Goal: Task Accomplishment & Management: Use online tool/utility

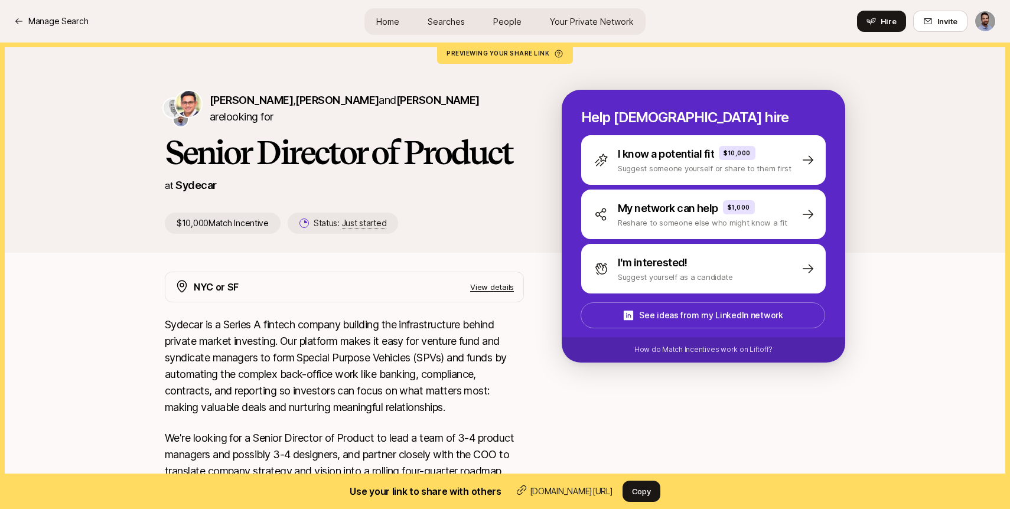
click at [391, 28] on link "Home" at bounding box center [388, 22] width 42 height 22
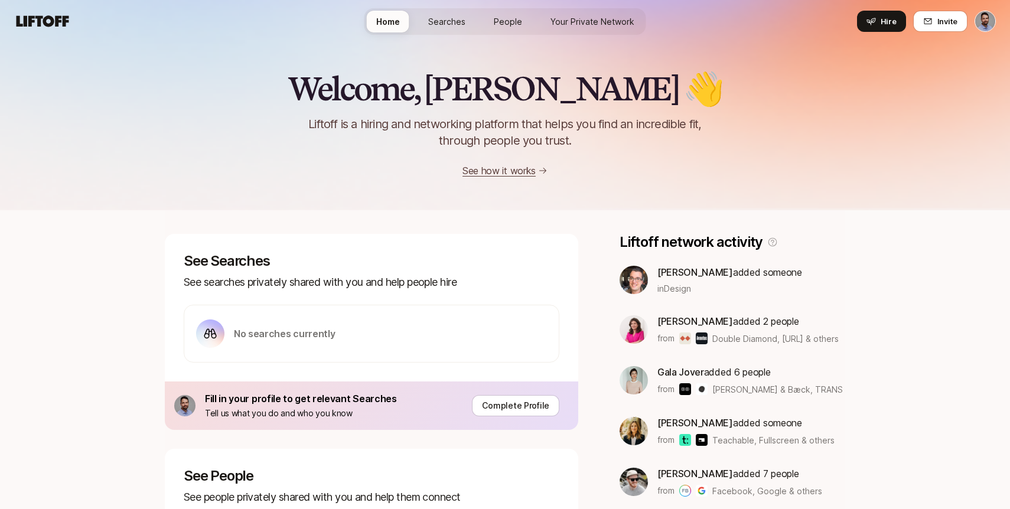
click at [445, 17] on span "Searches" at bounding box center [446, 21] width 37 height 12
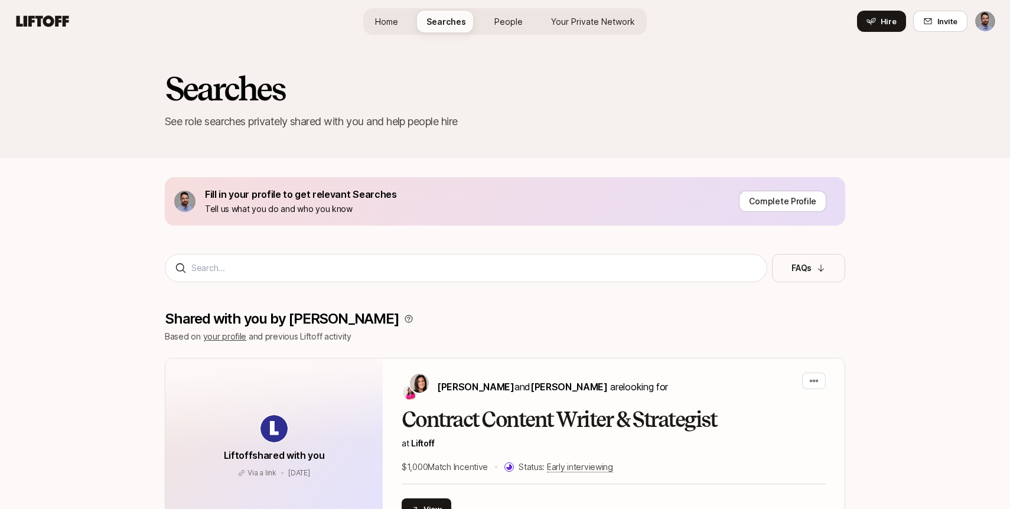
click at [985, 25] on html "Home Searches People Your Private Network Hire Home Searches People Your Privat…" at bounding box center [505, 254] width 1010 height 509
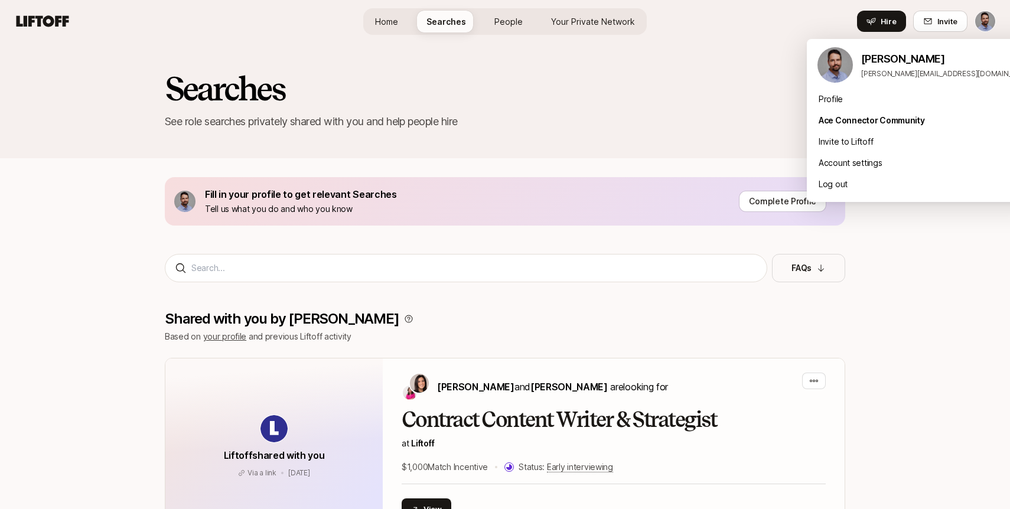
click at [385, 24] on html "Home Searches People Your Private Network Hire Home Searches People Your Privat…" at bounding box center [505, 254] width 1010 height 509
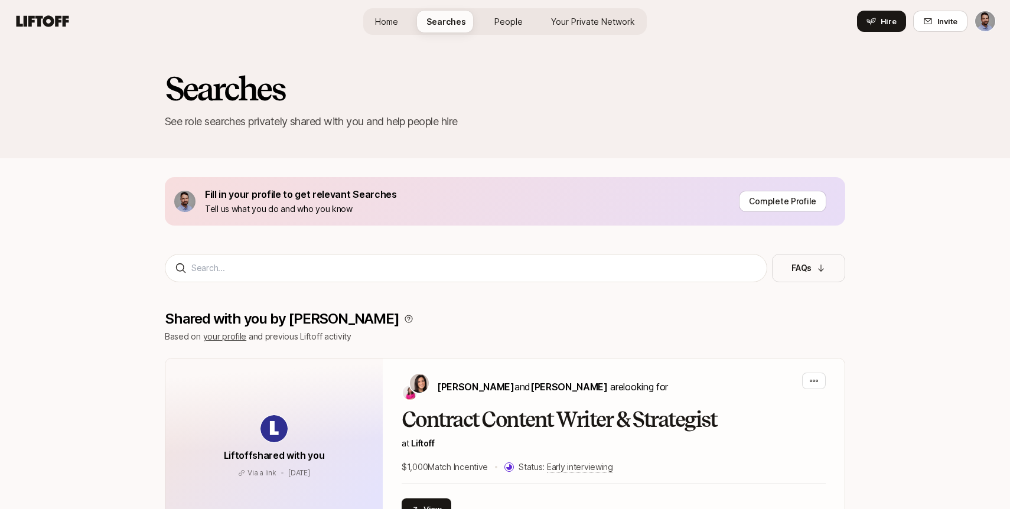
click at [388, 17] on span "Home" at bounding box center [386, 21] width 23 height 12
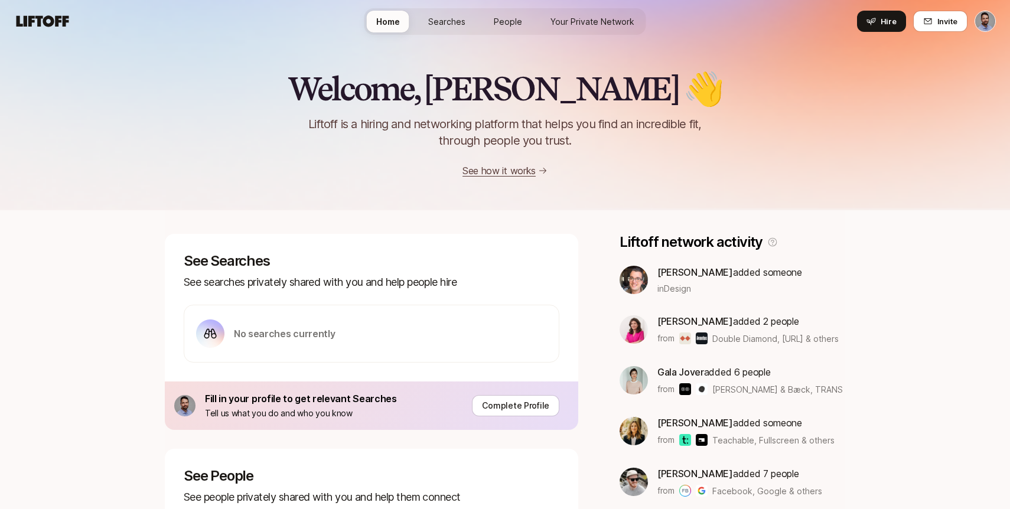
click at [45, 24] on icon at bounding box center [43, 20] width 53 height 11
click at [604, 11] on link "Your Private Network" at bounding box center [592, 22] width 103 height 22
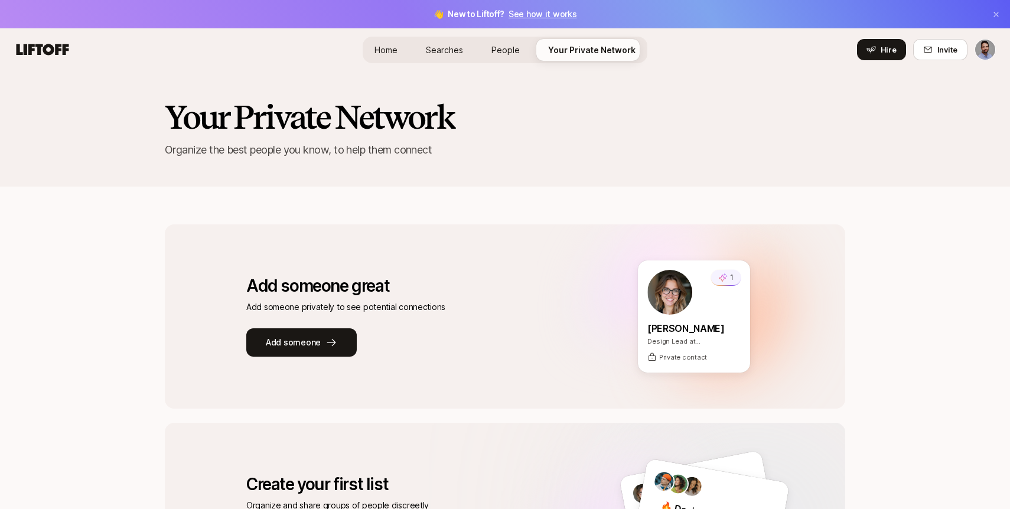
click at [502, 54] on span "People" at bounding box center [505, 50] width 28 height 12
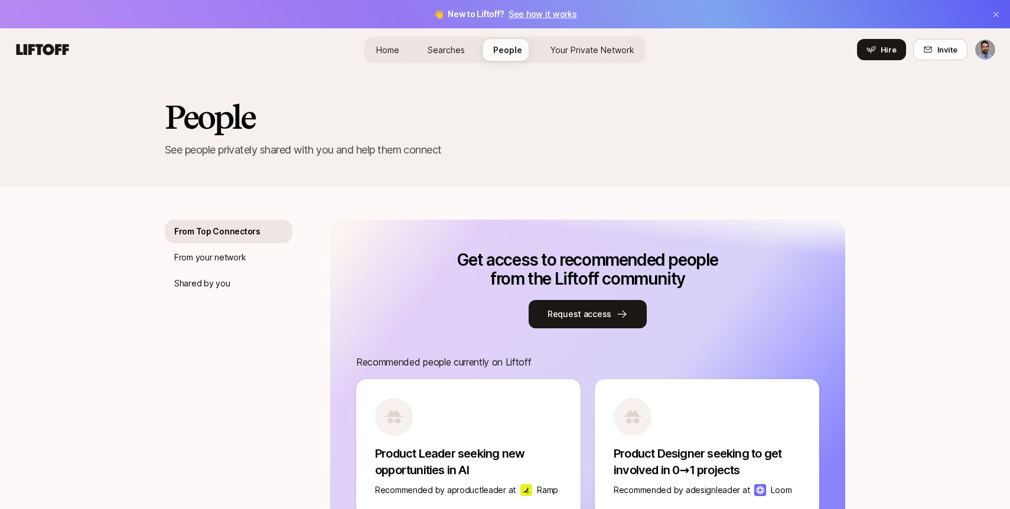
click at [441, 54] on span "Searches" at bounding box center [446, 50] width 37 height 12
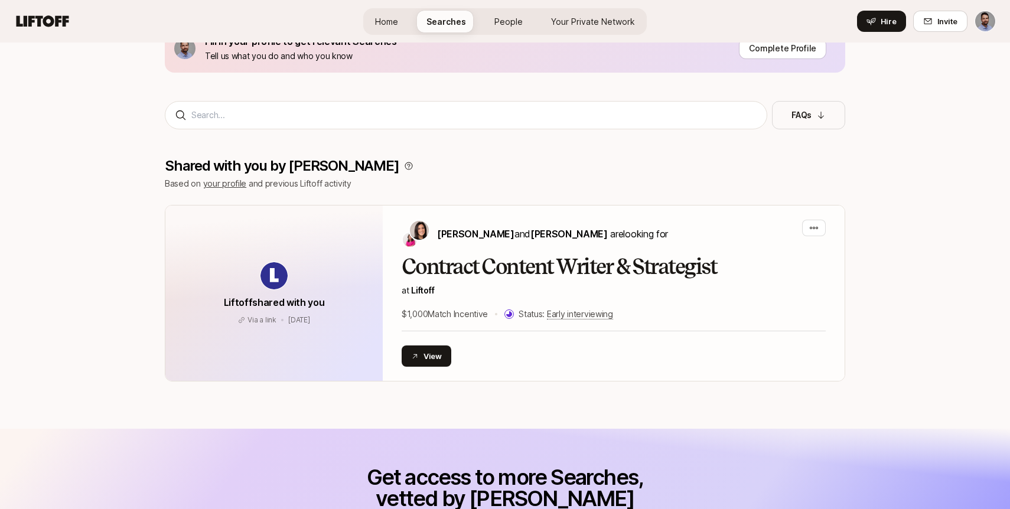
scroll to position [122, 0]
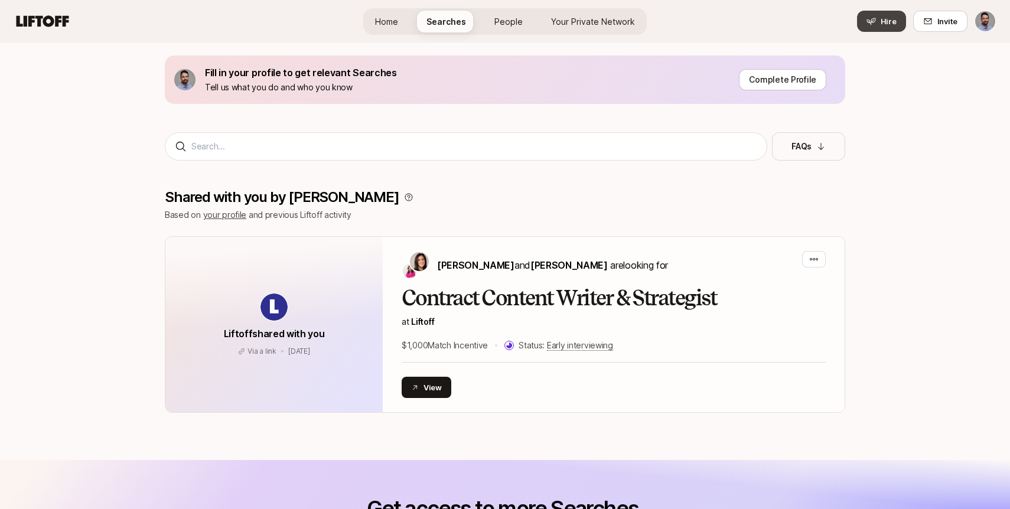
click at [894, 21] on span "Hire" at bounding box center [889, 21] width 16 height 12
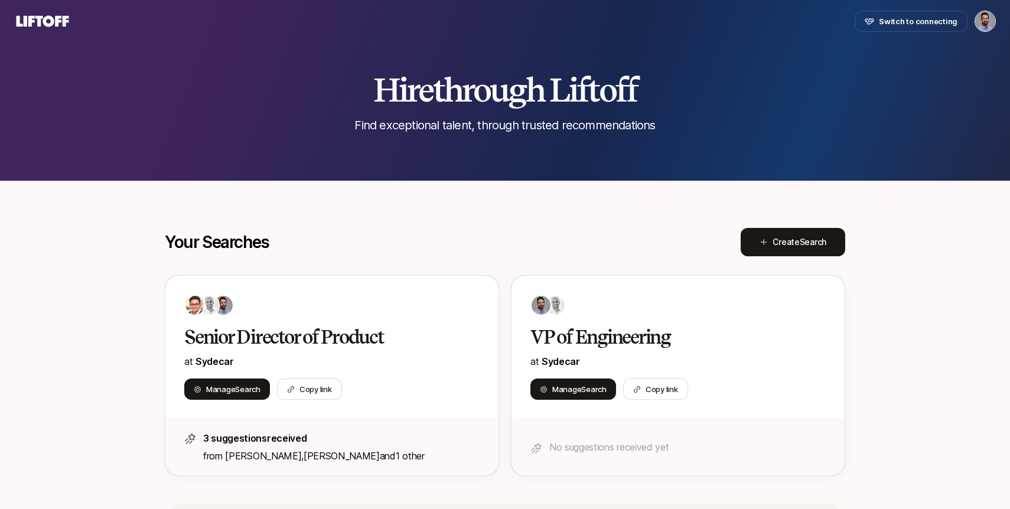
scroll to position [67, 0]
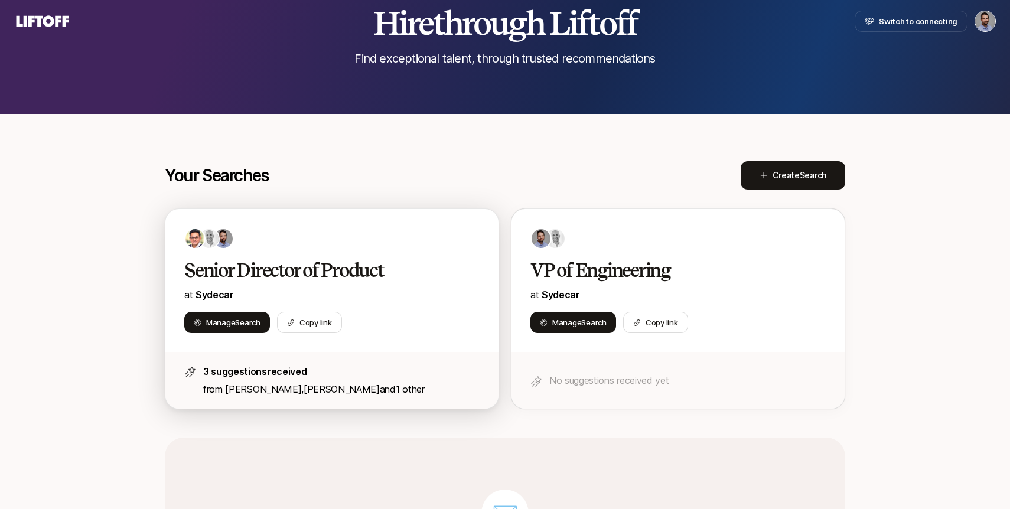
click at [342, 243] on div at bounding box center [331, 238] width 295 height 21
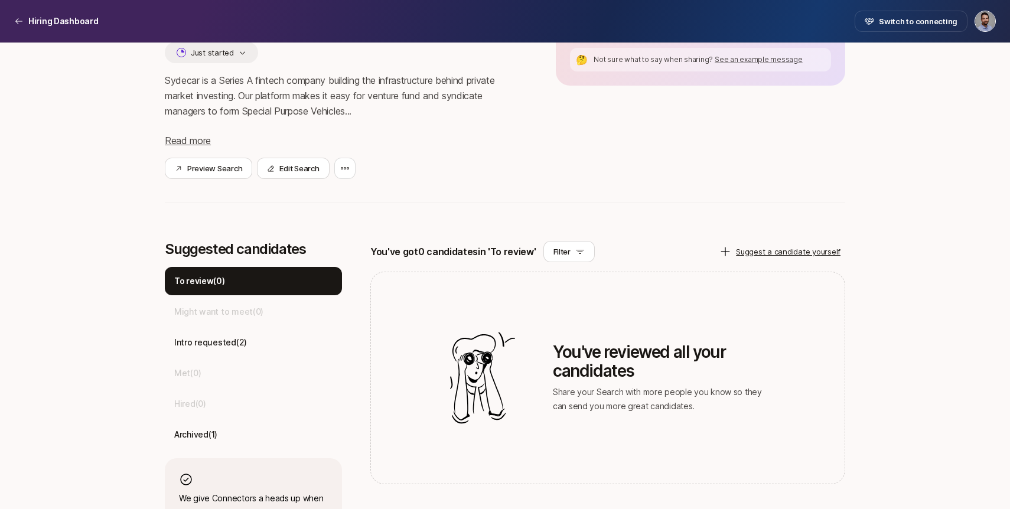
scroll to position [213, 0]
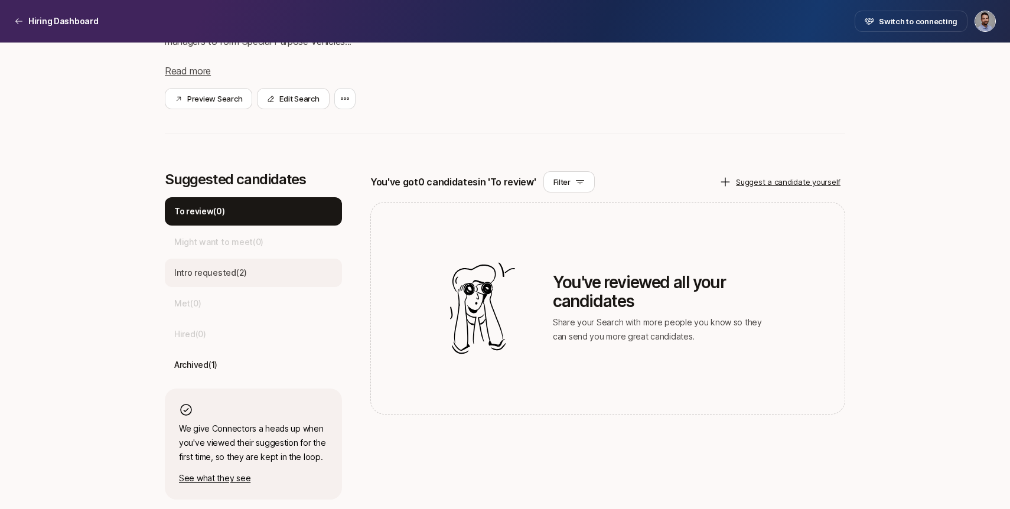
click at [237, 276] on p "Intro requested ( 2 )" at bounding box center [210, 273] width 73 height 14
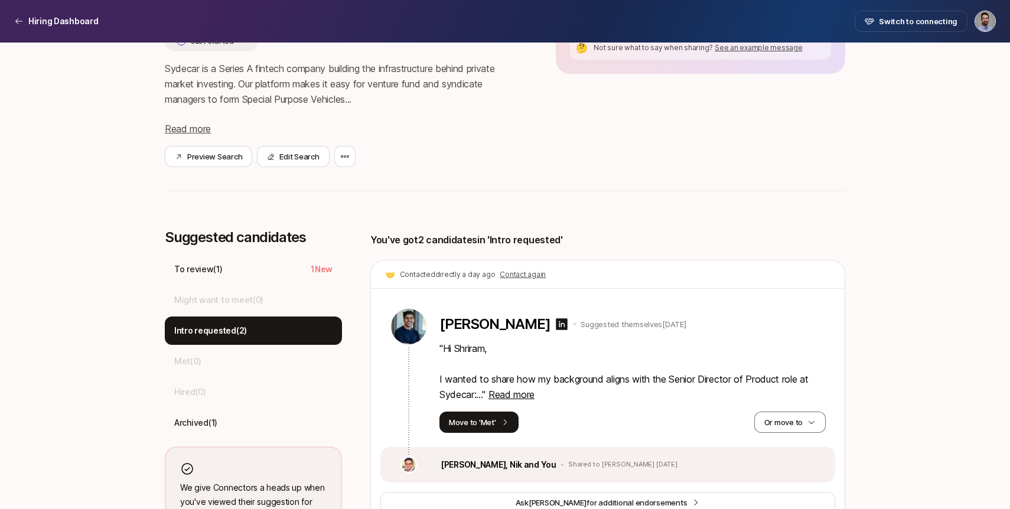
scroll to position [0, 0]
